Goal: Information Seeking & Learning: Learn about a topic

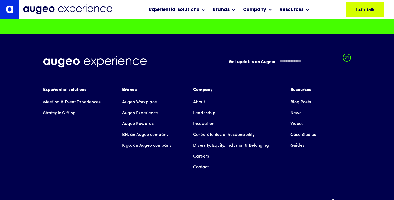
scroll to position [2066, 0]
